Goal: Task Accomplishment & Management: Manage account settings

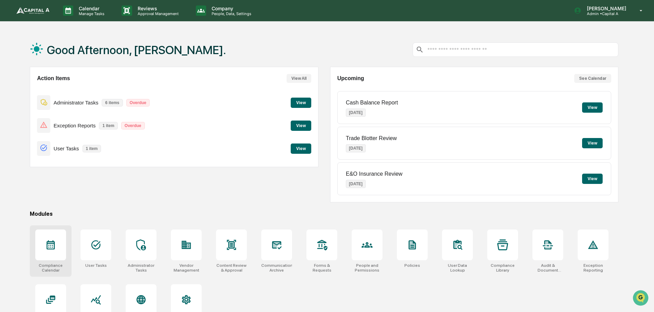
click at [52, 244] on icon at bounding box center [50, 244] width 11 height 11
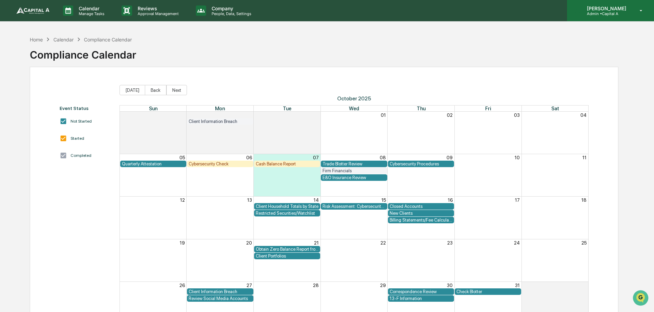
click at [607, 13] on p "Admin • Capital A" at bounding box center [605, 13] width 48 height 5
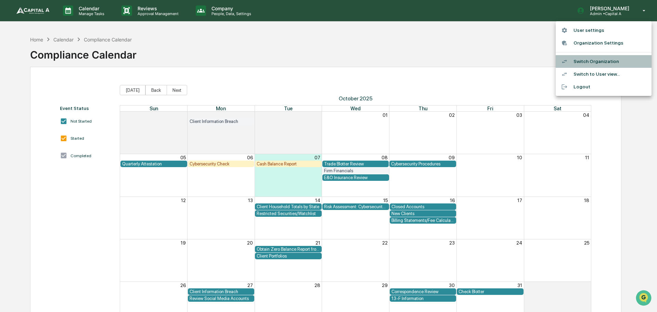
click at [602, 60] on li "Switch Organization" at bounding box center [604, 61] width 96 height 13
